Goal: Task Accomplishment & Management: Manage account settings

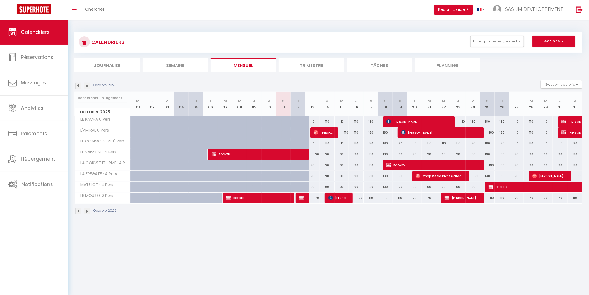
click at [328, 134] on span "[PERSON_NAME]" at bounding box center [323, 132] width 19 height 11
select select "OK"
select select "KO"
select select "0"
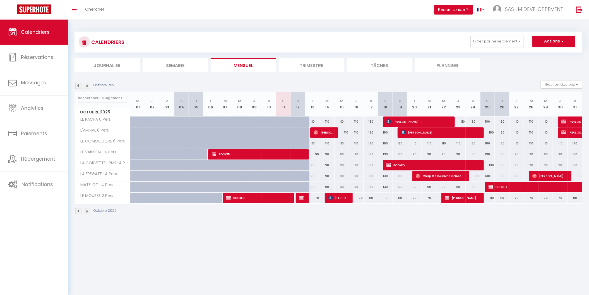
select select "1"
select select
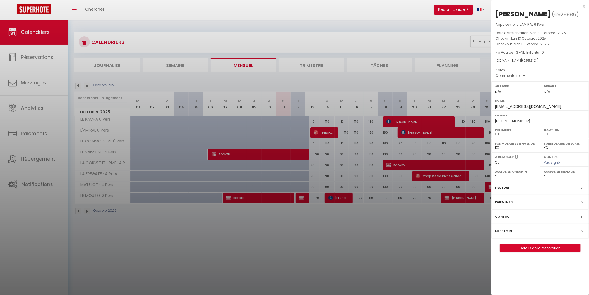
click at [456, 226] on div at bounding box center [294, 147] width 589 height 295
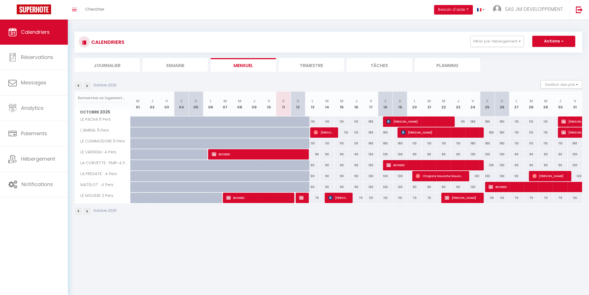
click at [325, 132] on span "[PERSON_NAME]" at bounding box center [323, 132] width 19 height 11
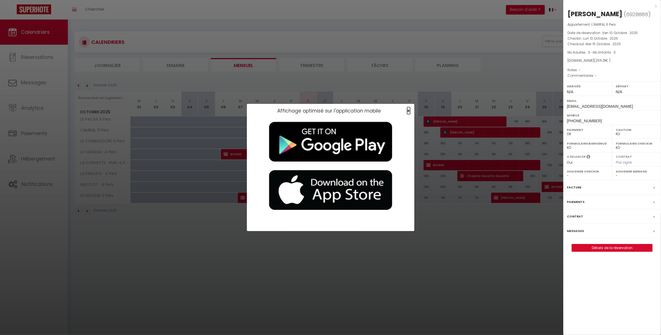
click at [409, 111] on span "×" at bounding box center [408, 110] width 3 height 7
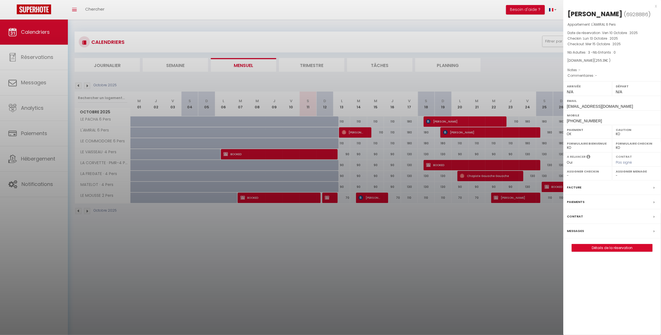
click at [589, 188] on div "Facture" at bounding box center [612, 187] width 98 height 15
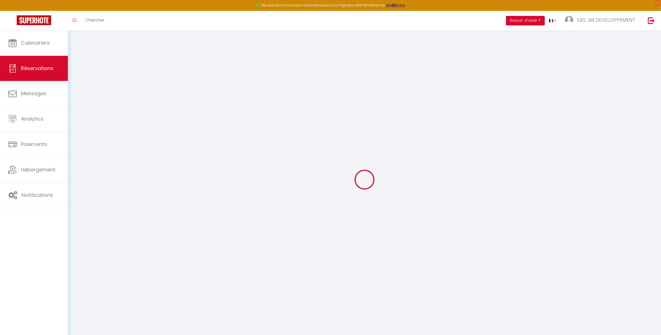
select select "taxes"
select select
checkbox input "false"
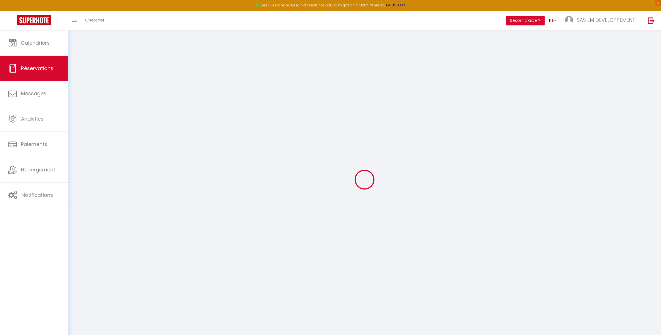
select select
checkbox input "false"
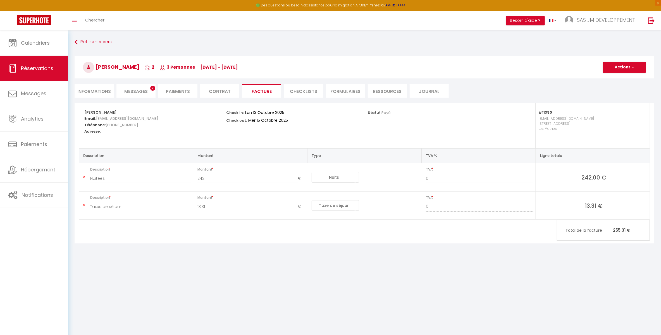
click at [93, 91] on li "Informations" at bounding box center [94, 91] width 39 height 14
select select
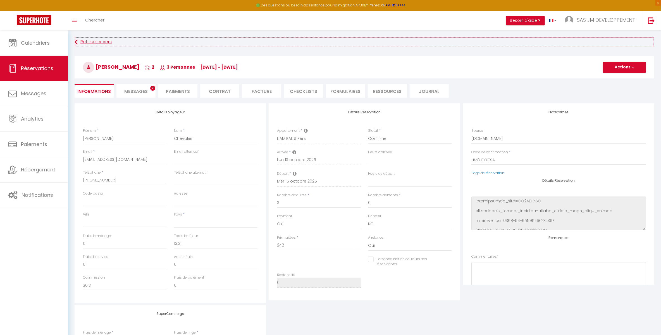
click at [89, 40] on link "Retourner vers" at bounding box center [365, 42] width 580 height 10
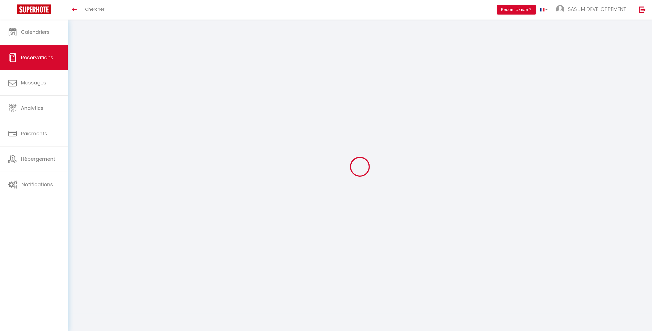
select select
checkbox input "false"
select select
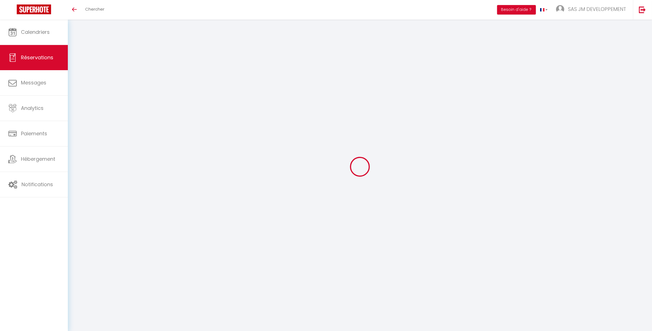
select select
checkbox input "false"
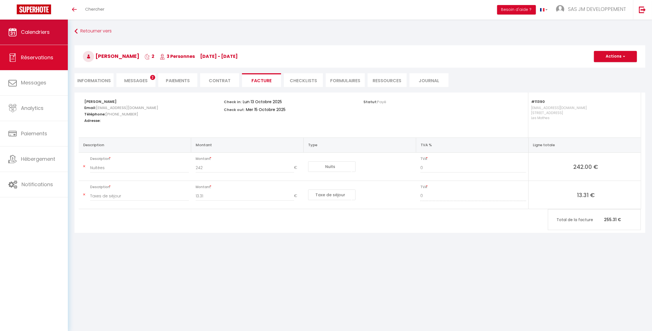
click at [34, 32] on span "Calendriers" at bounding box center [35, 31] width 29 height 7
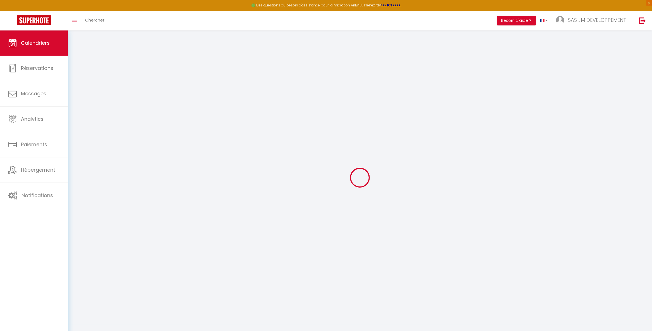
select select
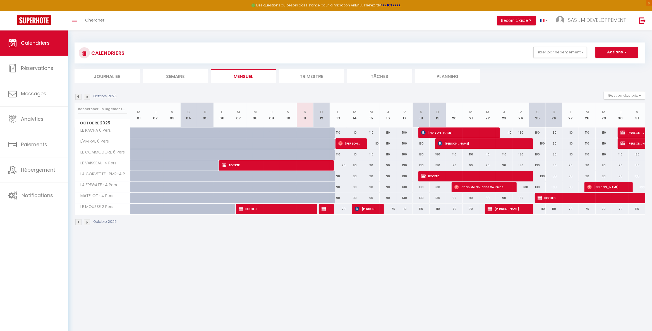
click at [365, 208] on span "[PERSON_NAME] & [PERSON_NAME]" at bounding box center [366, 208] width 22 height 11
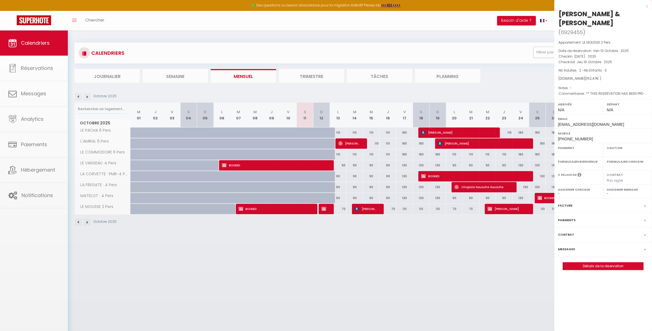
select select "OK"
select select "KO"
select select "0"
select select "1"
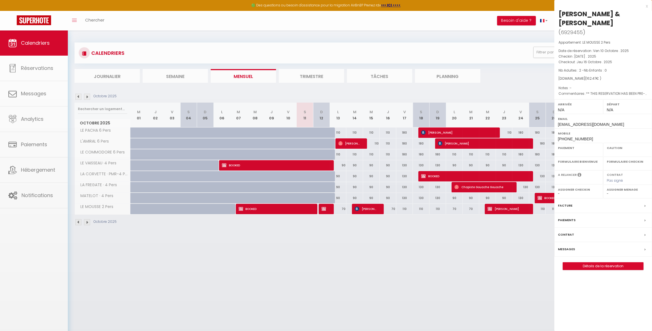
select select
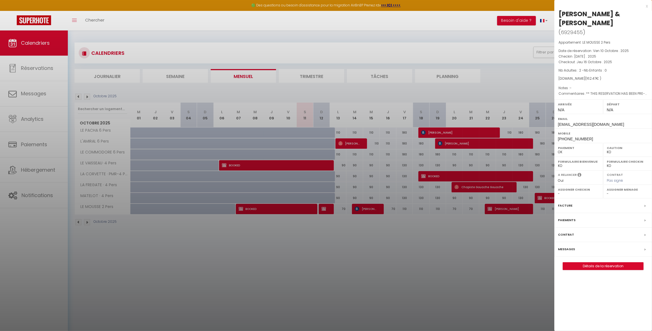
click at [589, 204] on div "Facture" at bounding box center [604, 205] width 98 height 15
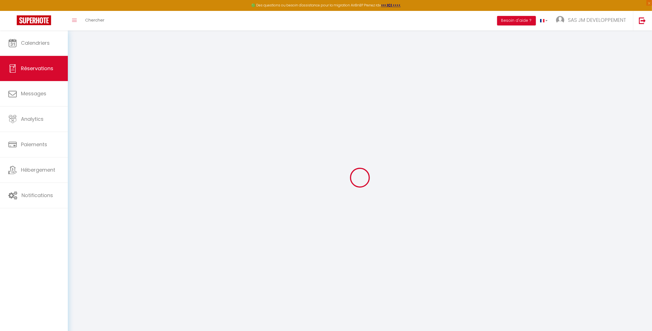
select select "taxes"
select select
checkbox input "false"
select select
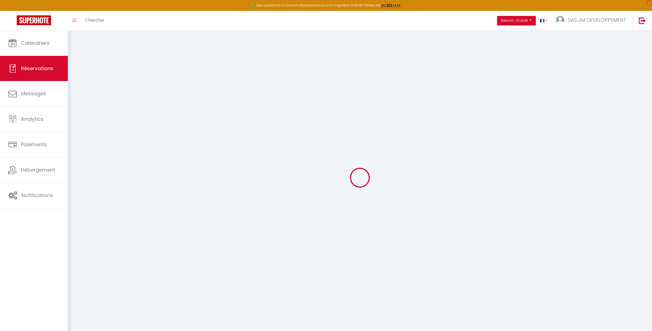
select select
checkbox input "false"
select select
checkbox input "false"
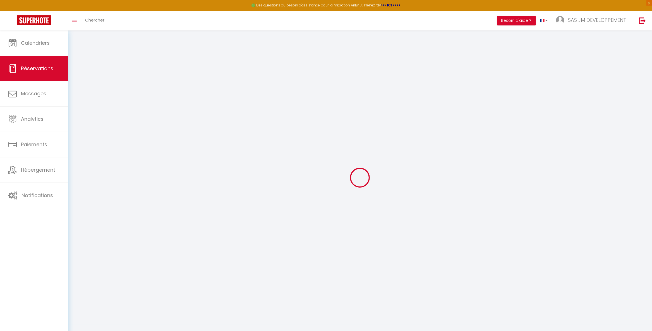
type textarea "** THIS RESERVATION HAS BEEN PRE-PAID ** Reservation has a cancellation grace p…"
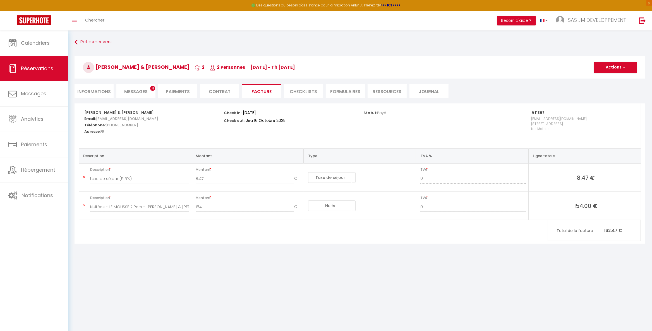
click at [95, 90] on li "Informations" at bounding box center [94, 91] width 39 height 14
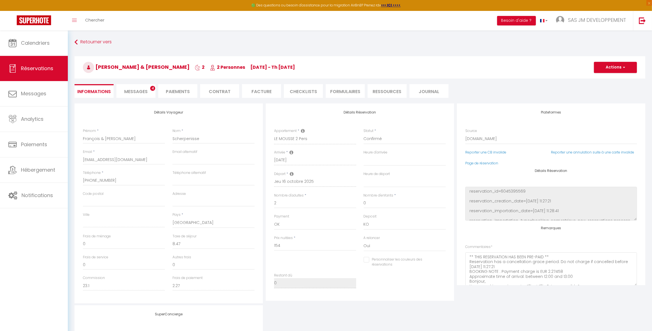
select select
click at [39, 43] on span "Calendriers" at bounding box center [35, 42] width 29 height 7
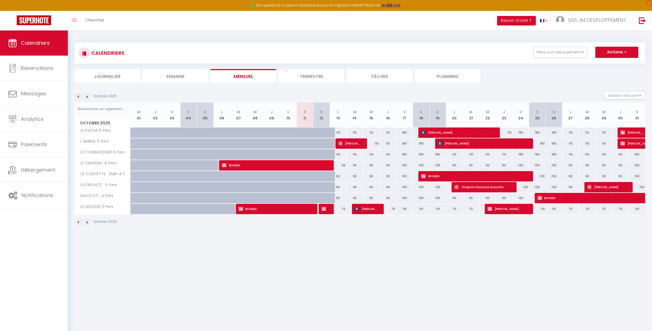
click at [86, 223] on img at bounding box center [87, 222] width 6 height 6
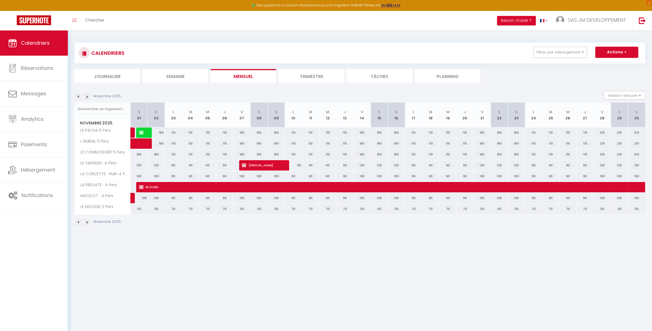
click at [86, 223] on img at bounding box center [87, 222] width 6 height 6
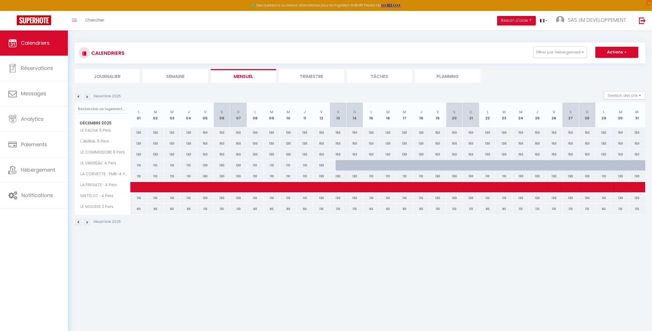
click at [86, 223] on img at bounding box center [87, 222] width 6 height 6
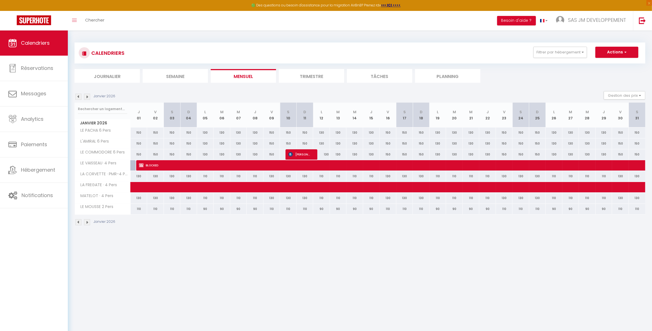
click at [86, 223] on img at bounding box center [87, 222] width 6 height 6
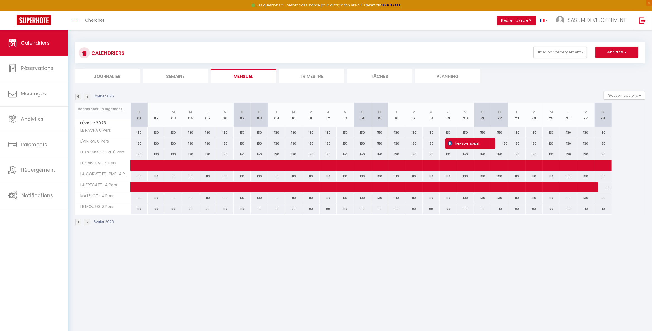
click at [86, 223] on img at bounding box center [87, 222] width 6 height 6
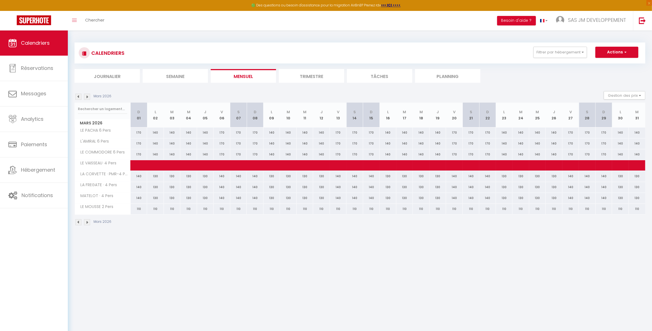
click at [86, 223] on img at bounding box center [87, 222] width 6 height 6
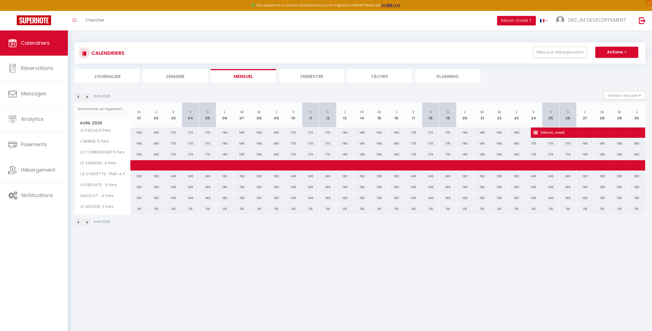
click at [86, 223] on img at bounding box center [87, 222] width 6 height 6
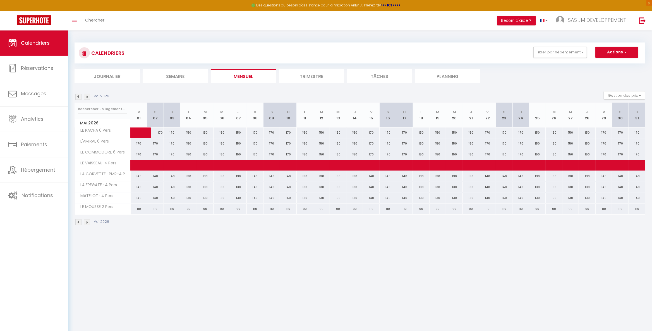
click at [78, 223] on img at bounding box center [78, 222] width 6 height 6
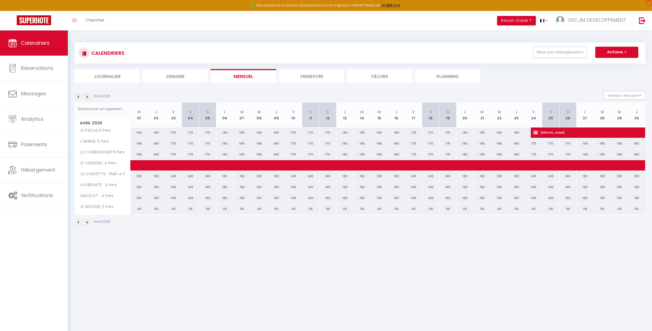
click at [86, 223] on img at bounding box center [87, 222] width 6 height 6
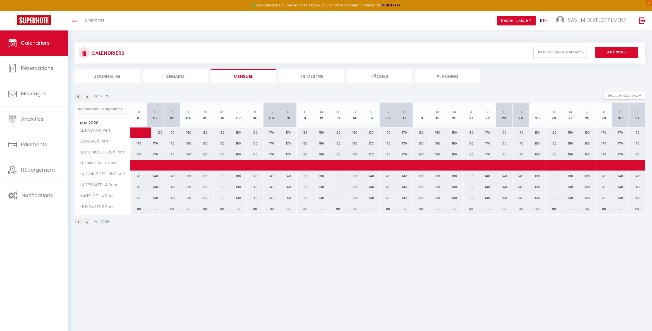
click at [86, 223] on img at bounding box center [87, 222] width 6 height 6
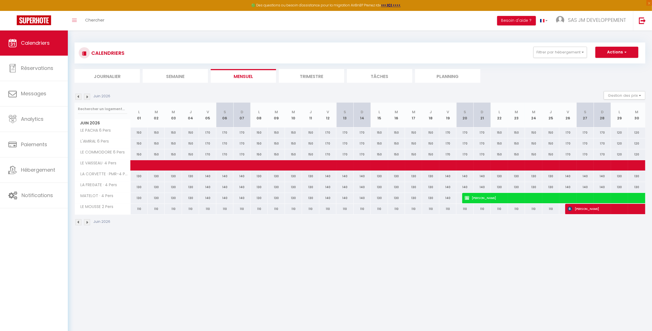
click at [86, 223] on img at bounding box center [87, 222] width 6 height 6
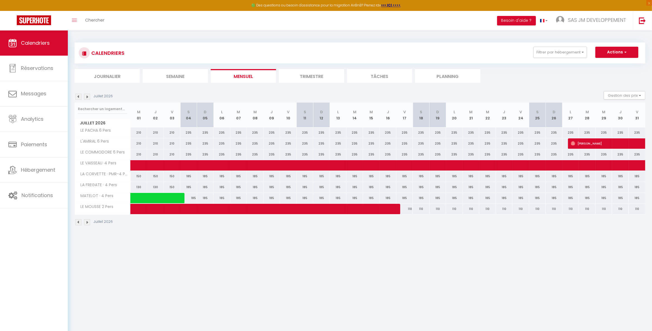
click at [87, 222] on img at bounding box center [87, 222] width 6 height 6
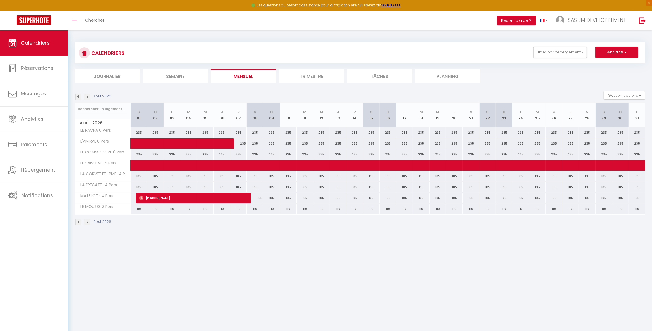
click at [87, 224] on img at bounding box center [87, 222] width 6 height 6
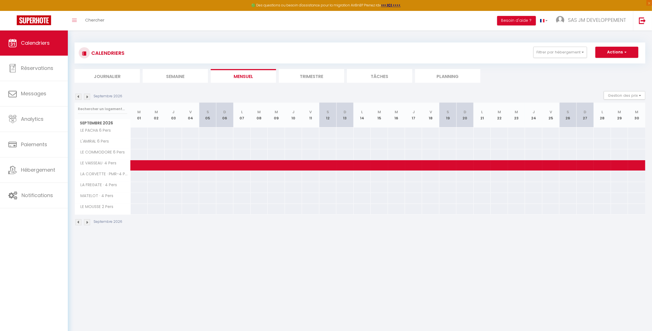
click at [87, 224] on img at bounding box center [87, 222] width 6 height 6
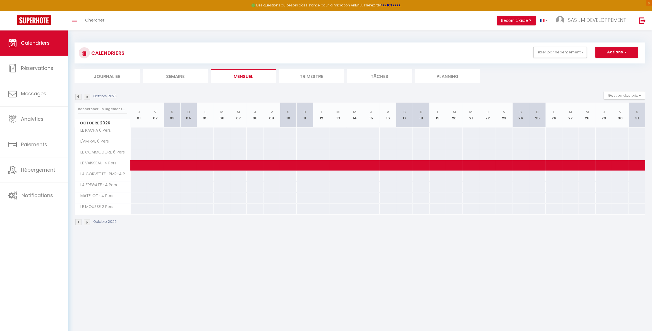
click at [79, 223] on img at bounding box center [78, 222] width 6 height 6
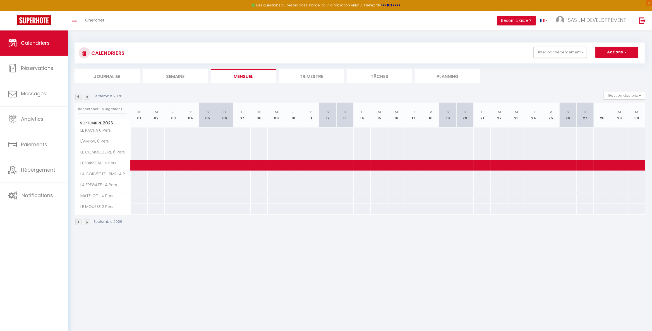
click at [79, 223] on img at bounding box center [78, 222] width 6 height 6
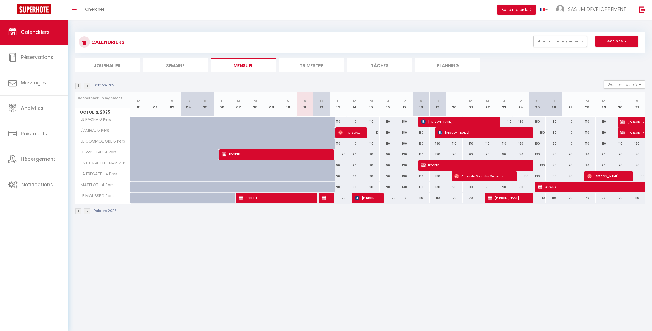
select select
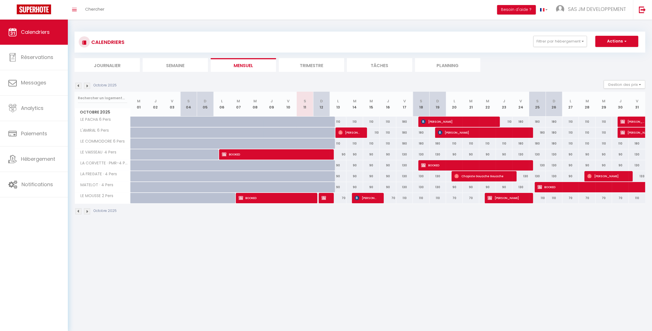
click at [511, 200] on span "[PERSON_NAME]" at bounding box center [507, 197] width 39 height 11
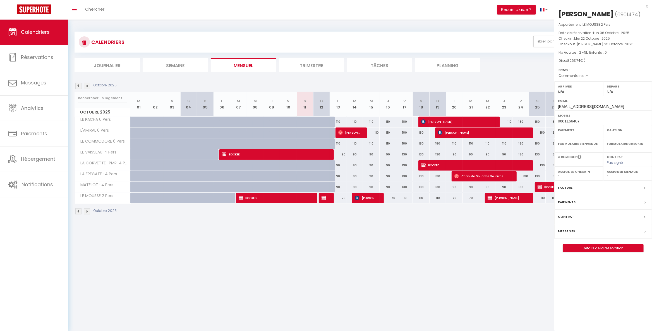
select select "OK"
select select "0"
select select "1"
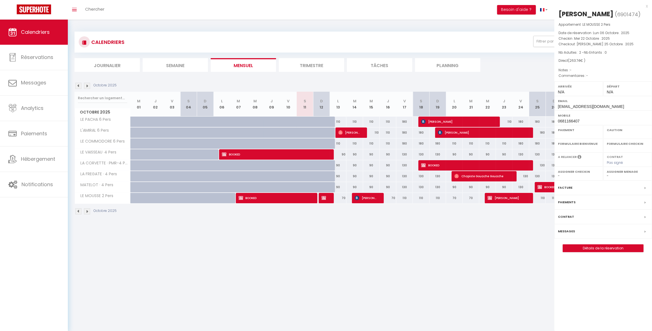
select select
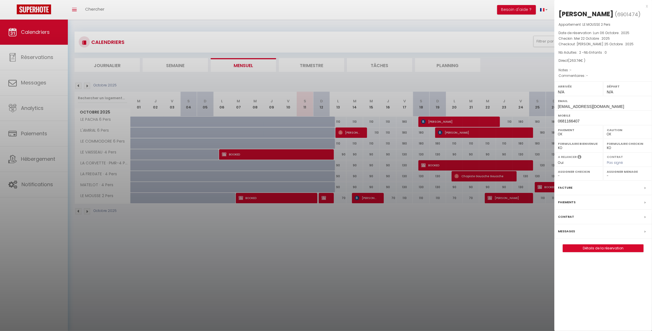
click at [583, 195] on div "Facture" at bounding box center [604, 187] width 98 height 15
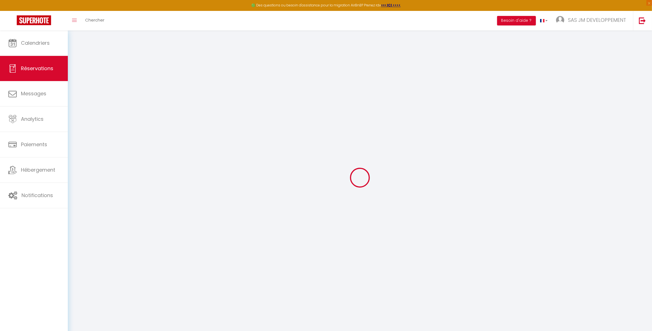
select select "taxes"
select select
checkbox input "false"
select select
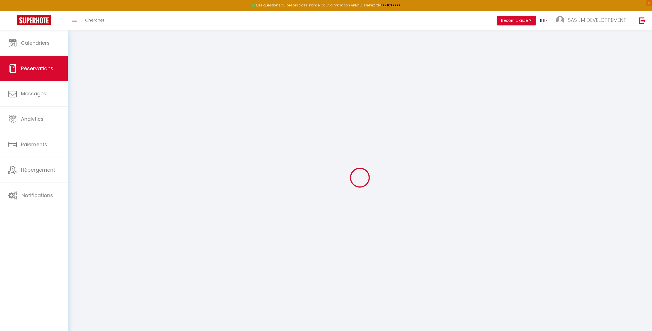
select select
checkbox input "false"
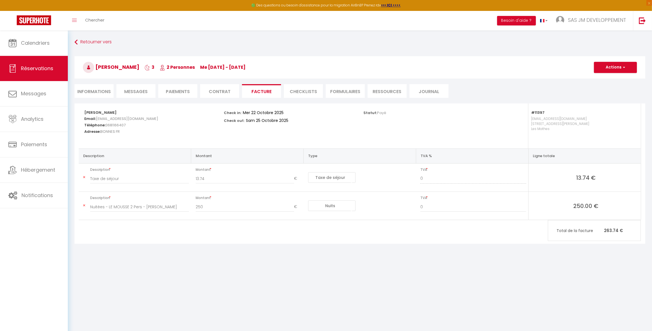
click at [93, 91] on li "Informations" at bounding box center [94, 91] width 39 height 14
select select
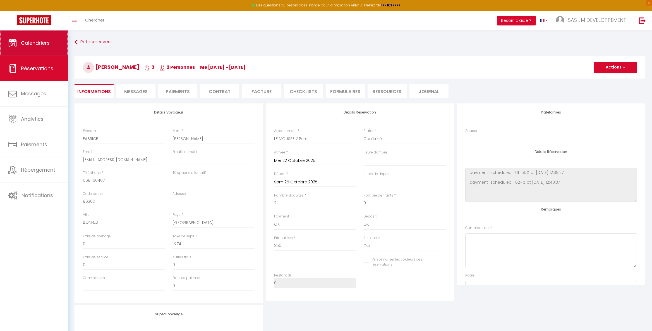
click at [33, 47] on link "Calendriers" at bounding box center [34, 42] width 68 height 25
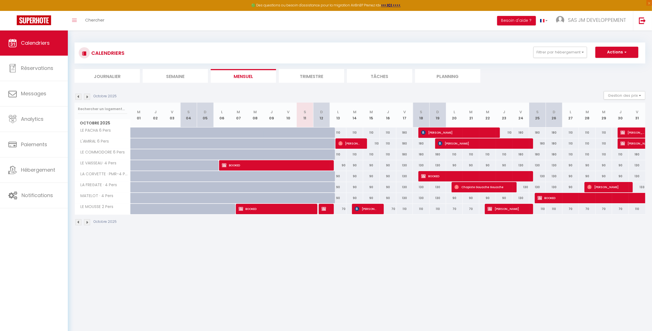
click at [634, 131] on span "[PERSON_NAME]" at bounding box center [634, 132] width 26 height 11
select select "OK"
select select "KO"
select select "0"
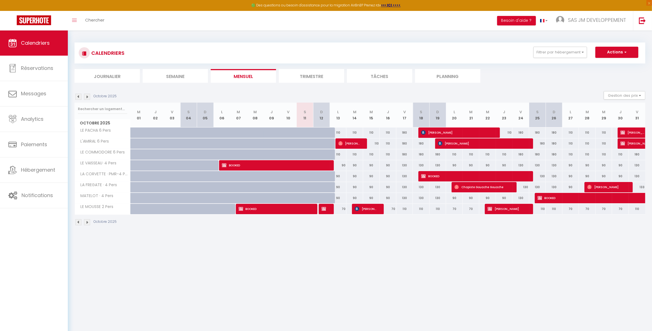
select select "1"
select select
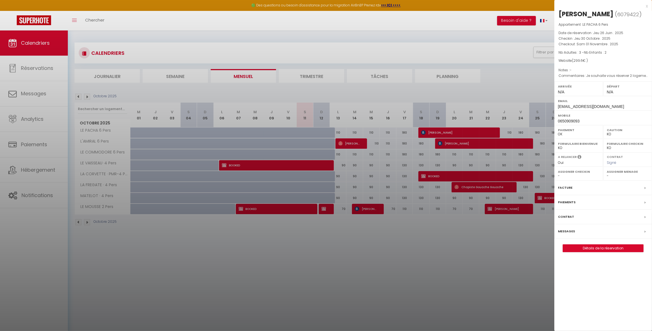
click at [565, 190] on label "Facture" at bounding box center [565, 188] width 15 height 6
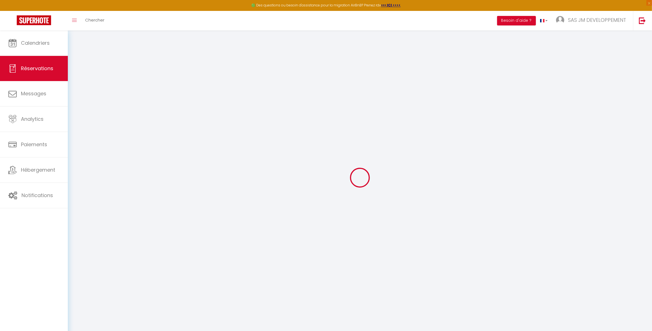
select select "taxes"
select select
checkbox input "false"
select select
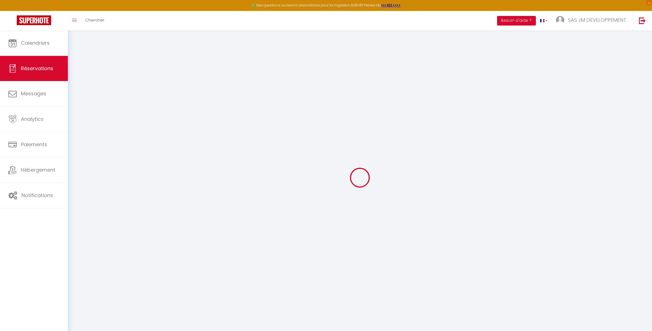
select select
checkbox input "false"
type textarea "Je souhaite vous réserver 2 logements de 6 personnes comme je vous l'avais dit …"
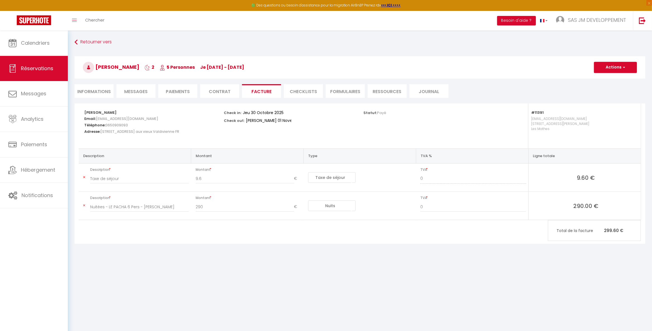
click at [97, 88] on li "Informations" at bounding box center [94, 91] width 39 height 14
select select
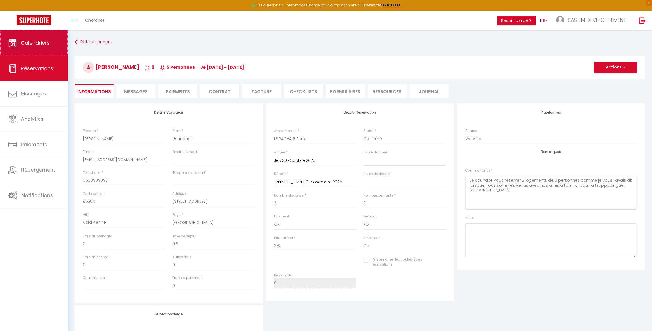
click at [38, 35] on link "Calendriers" at bounding box center [34, 42] width 68 height 25
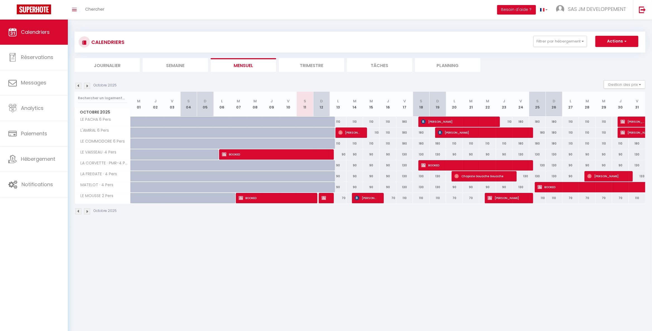
click at [85, 212] on img at bounding box center [87, 211] width 6 height 6
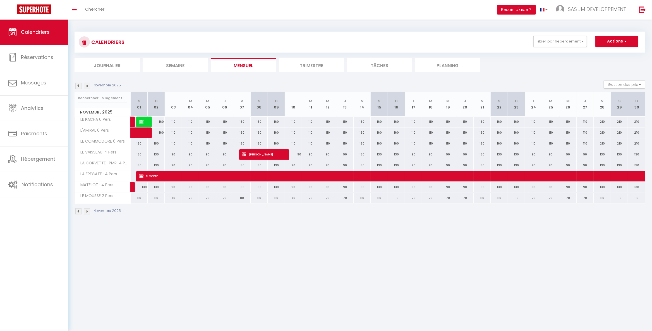
click at [87, 212] on img at bounding box center [87, 211] width 6 height 6
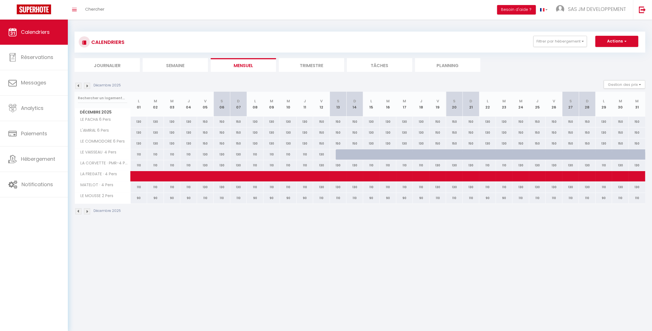
click at [87, 212] on img at bounding box center [87, 211] width 6 height 6
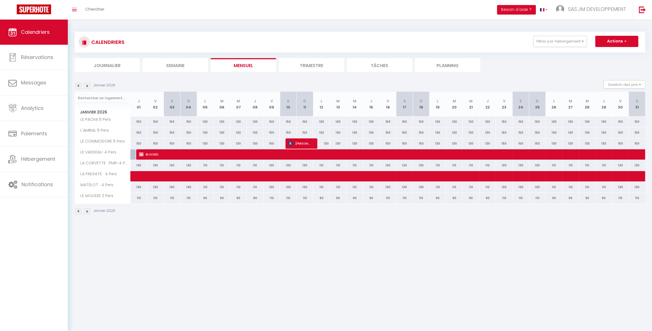
click at [87, 212] on img at bounding box center [87, 211] width 6 height 6
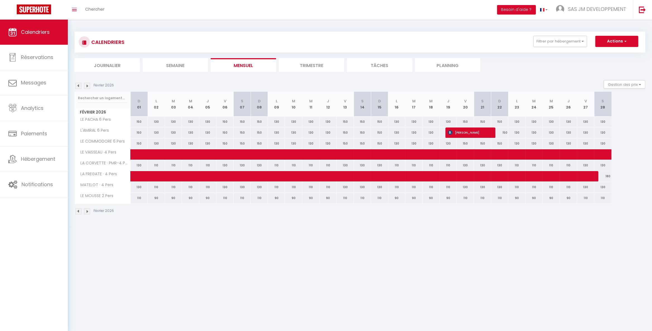
click at [87, 212] on img at bounding box center [87, 211] width 6 height 6
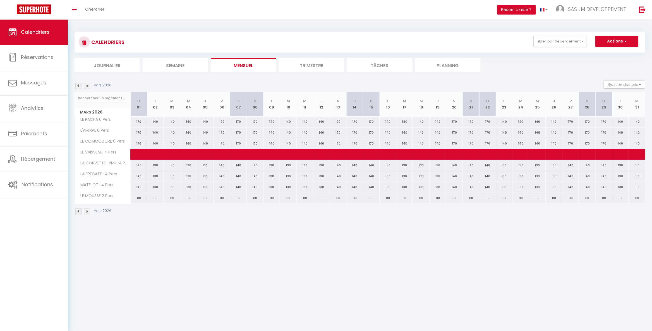
click at [87, 212] on img at bounding box center [87, 211] width 6 height 6
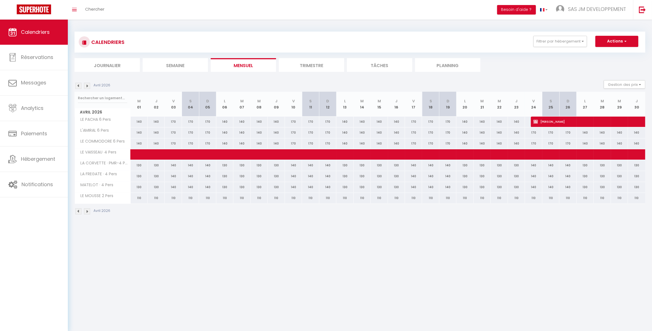
click at [87, 212] on img at bounding box center [87, 211] width 6 height 6
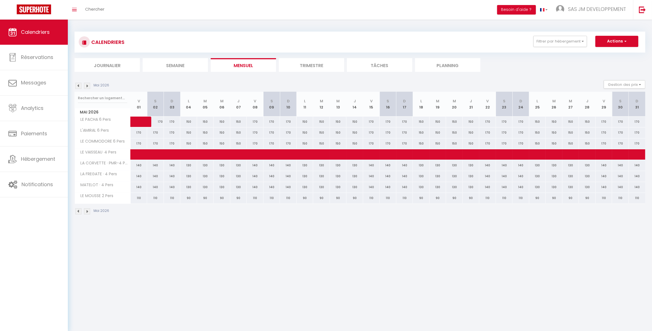
click at [87, 212] on img at bounding box center [87, 211] width 6 height 6
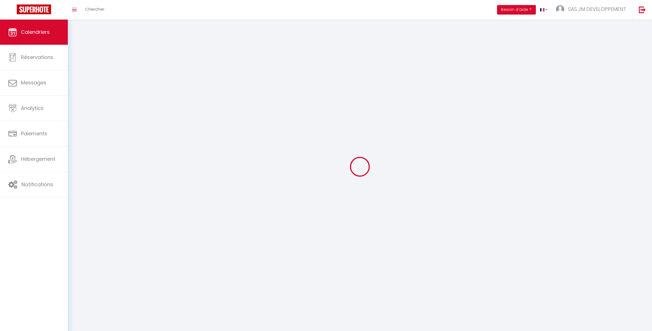
select select
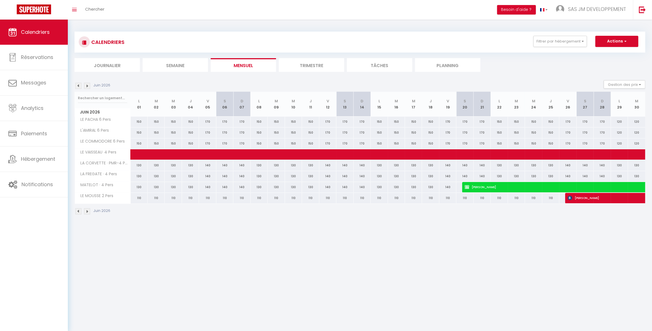
click at [489, 186] on span "[PERSON_NAME]" at bounding box center [555, 186] width 180 height 11
select select "OK"
select select "KO"
select select "1"
select select "0"
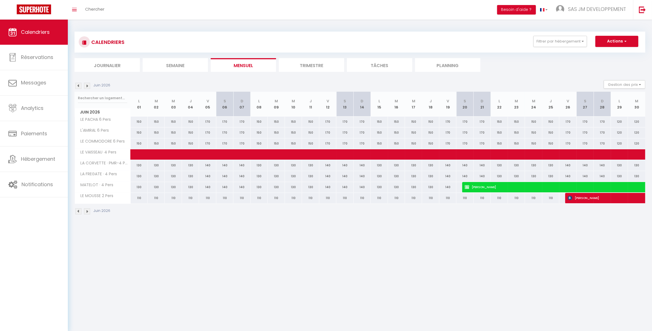
select select "1"
select select
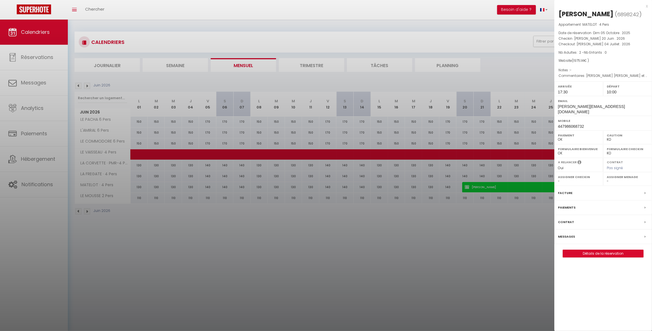
click at [577, 191] on div "Facture" at bounding box center [604, 193] width 98 height 15
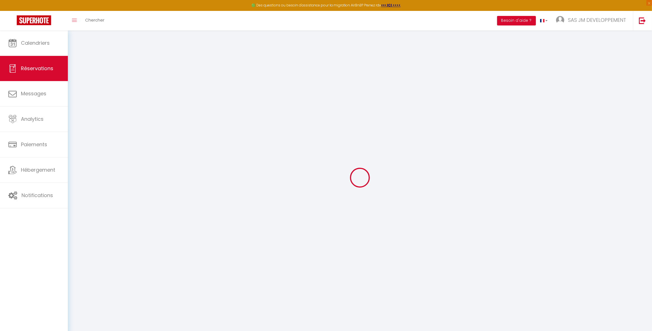
select select
checkbox input "false"
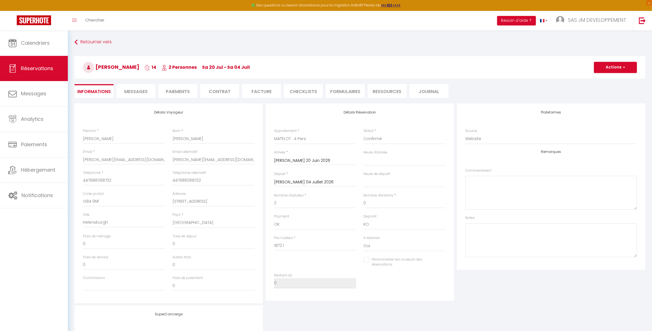
select select
checkbox input "false"
type textarea "Chers Anne et David, nous sommes ravis de vous faire savoir qu’Alan a fait une …"
select select
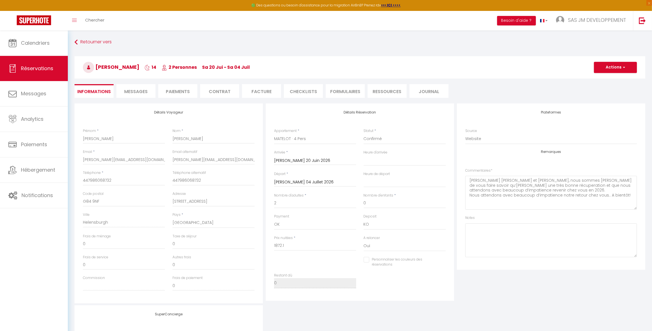
select select
checkbox input "false"
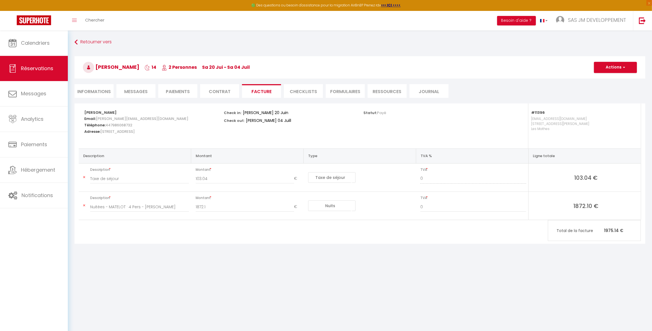
click at [97, 93] on li "Informations" at bounding box center [94, 91] width 39 height 14
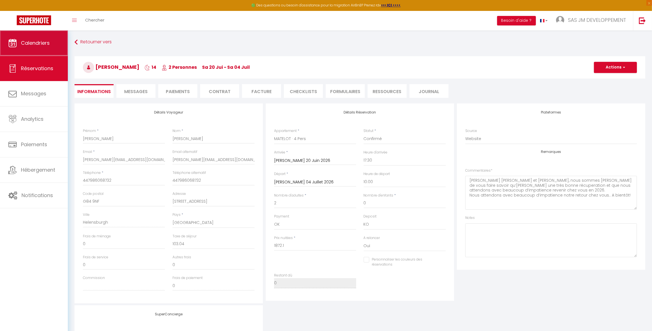
click at [22, 39] on link "Calendriers" at bounding box center [34, 42] width 68 height 25
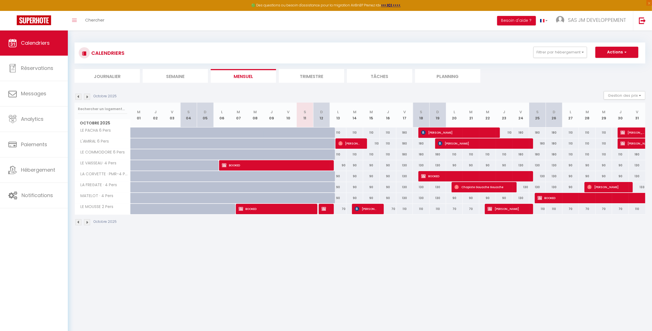
click at [86, 223] on img at bounding box center [87, 222] width 6 height 6
